Goal: Task Accomplishment & Management: Manage account settings

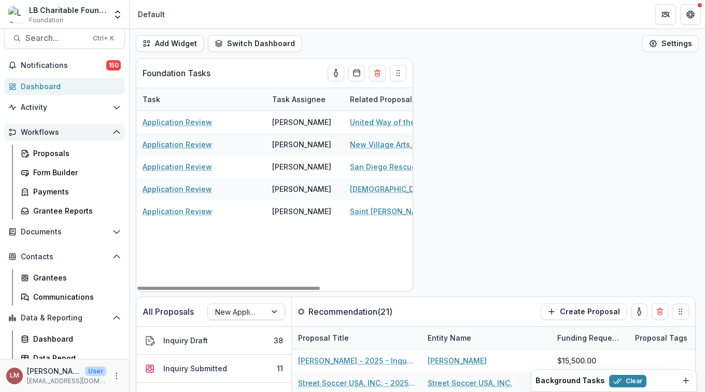
scroll to position [6, 0]
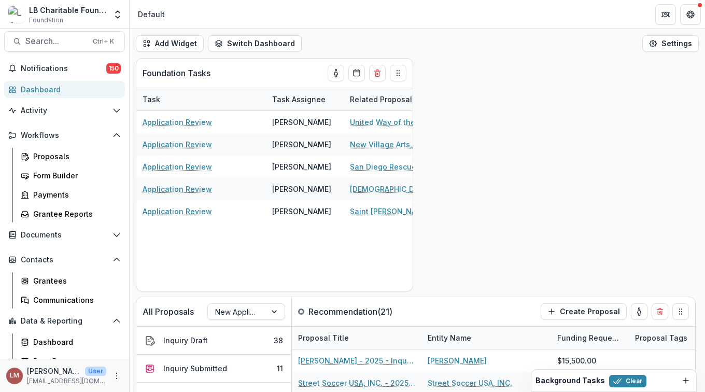
click at [45, 89] on div "Dashboard" at bounding box center [69, 89] width 96 height 11
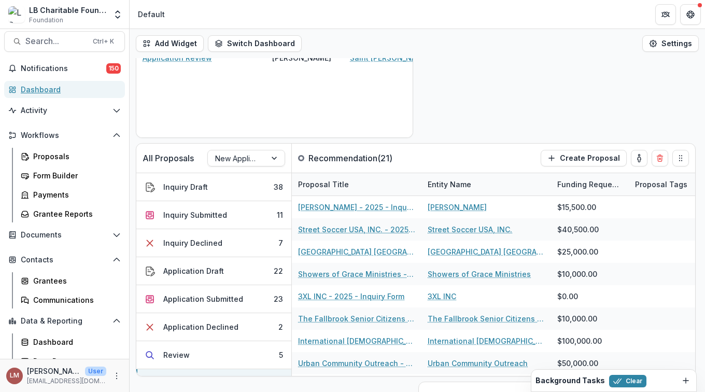
scroll to position [159, 0]
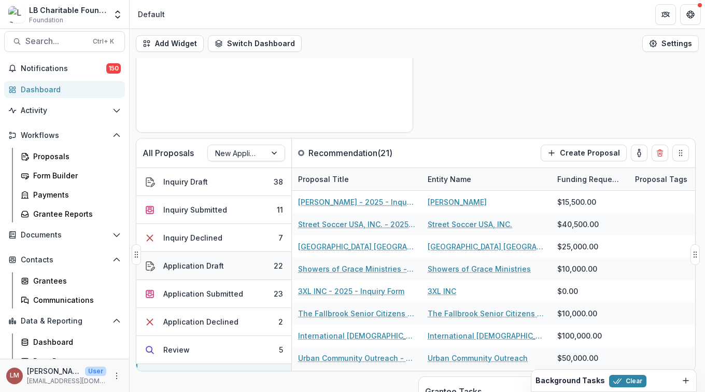
click at [192, 266] on div "Application Draft" at bounding box center [193, 265] width 61 height 11
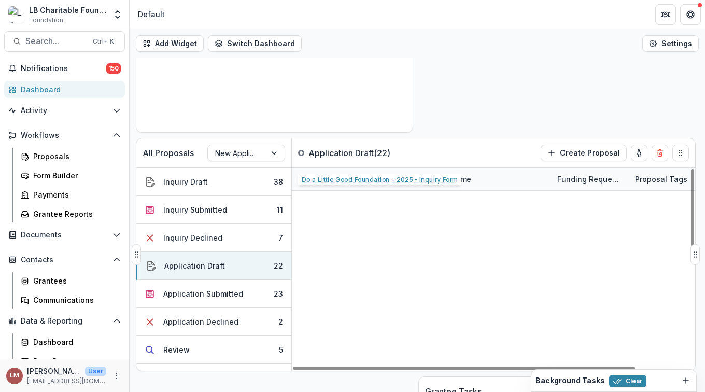
scroll to position [311, 0]
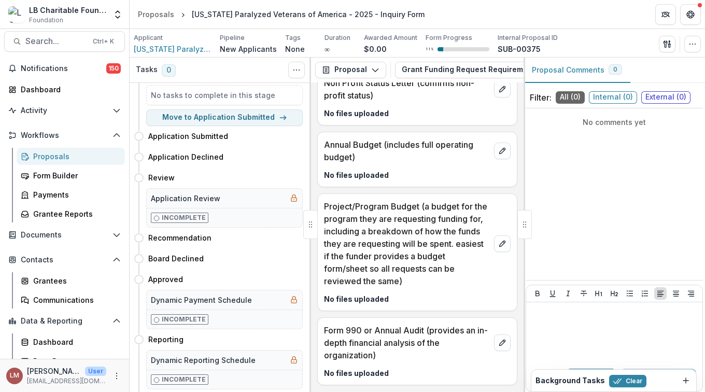
scroll to position [53, 0]
click at [276, 159] on button "Move here" at bounding box center [281, 157] width 43 height 12
select select "**********"
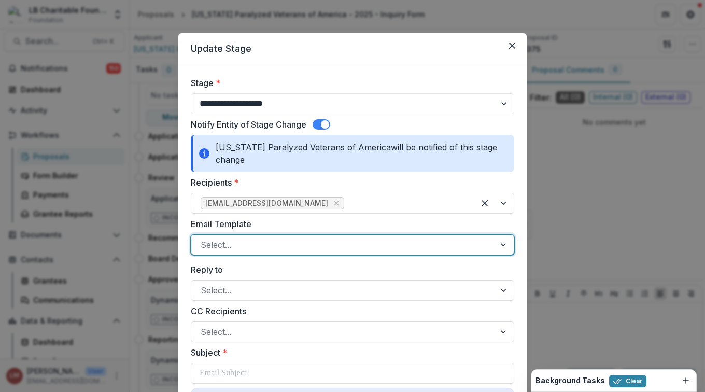
click at [503, 246] on div at bounding box center [504, 245] width 19 height 20
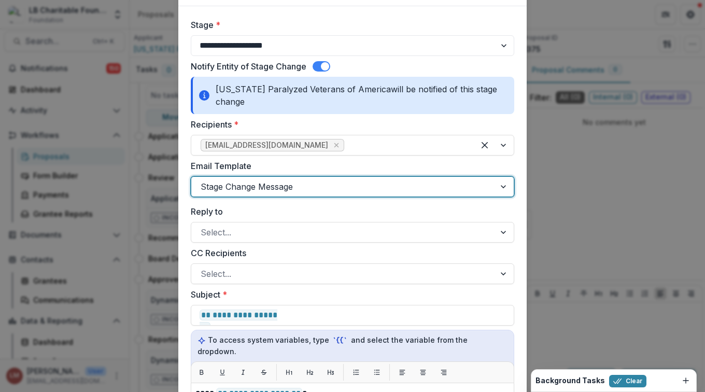
scroll to position [87, 0]
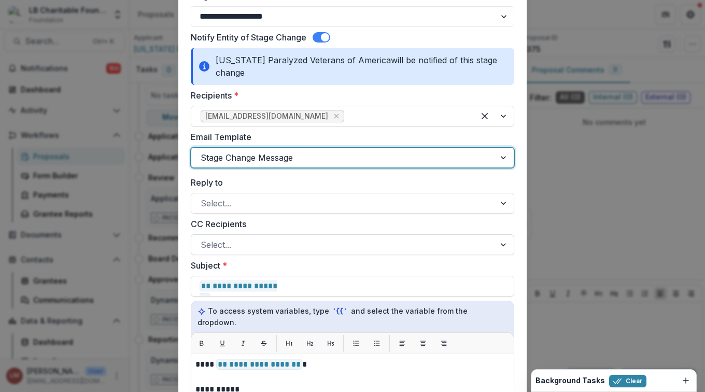
click at [499, 243] on div at bounding box center [504, 245] width 19 height 20
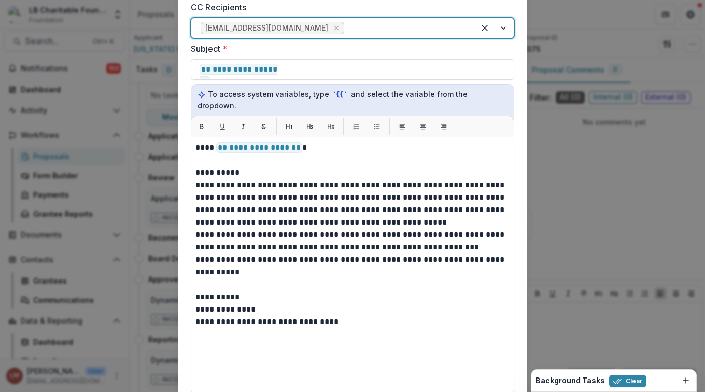
scroll to position [307, 0]
